Goal: Find specific page/section: Locate item on page

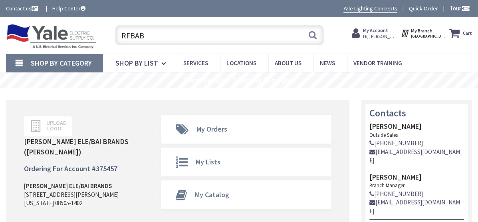
click at [302, 37] on input "RFBAB" at bounding box center [219, 35] width 209 height 20
type input "RFBAB"
click at [307, 37] on button "Search" at bounding box center [312, 35] width 10 height 18
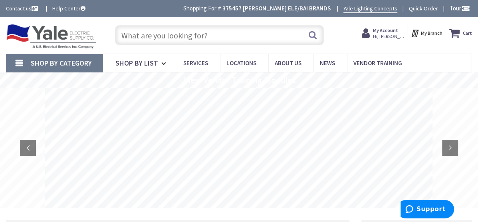
click at [192, 33] on input "text" at bounding box center [219, 35] width 209 height 20
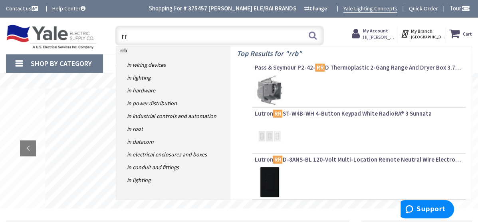
type input "r"
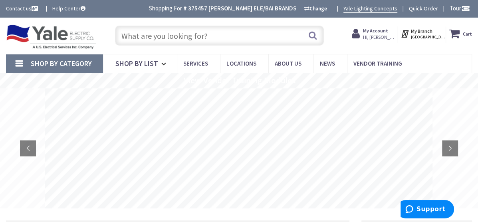
click at [199, 33] on input "text" at bounding box center [219, 36] width 209 height 20
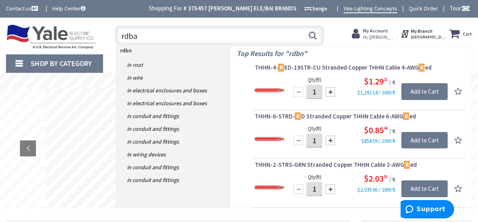
type input "rdbab"
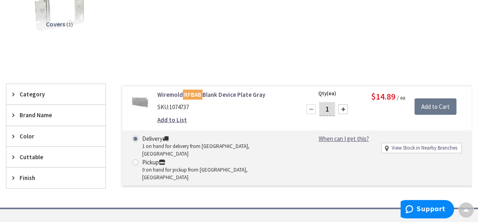
scroll to position [142, 0]
drag, startPoint x: 217, startPoint y: 108, endPoint x: 268, endPoint y: 117, distance: 51.9
click at [268, 119] on div "Wiremold RFBAB Blank Device Plate Gray SKU: 1074737 Add to List" at bounding box center [224, 109] width 146 height 38
click at [174, 40] on div "Covers (1)" at bounding box center [239, 14] width 466 height 77
drag, startPoint x: 168, startPoint y: 90, endPoint x: 279, endPoint y: 92, distance: 111.0
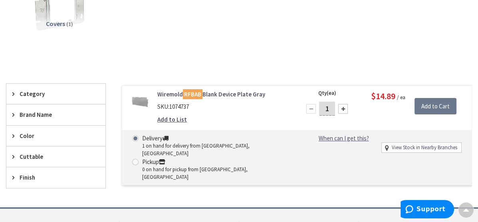
click at [279, 92] on div "Wiremold RFBAB Blank Device Plate Gray SKU: 1074737 Add to List" at bounding box center [224, 109] width 146 height 38
copy link "Wiremold RFBAB Blank Device Plate Gray"
